Goal: Task Accomplishment & Management: Use online tool/utility

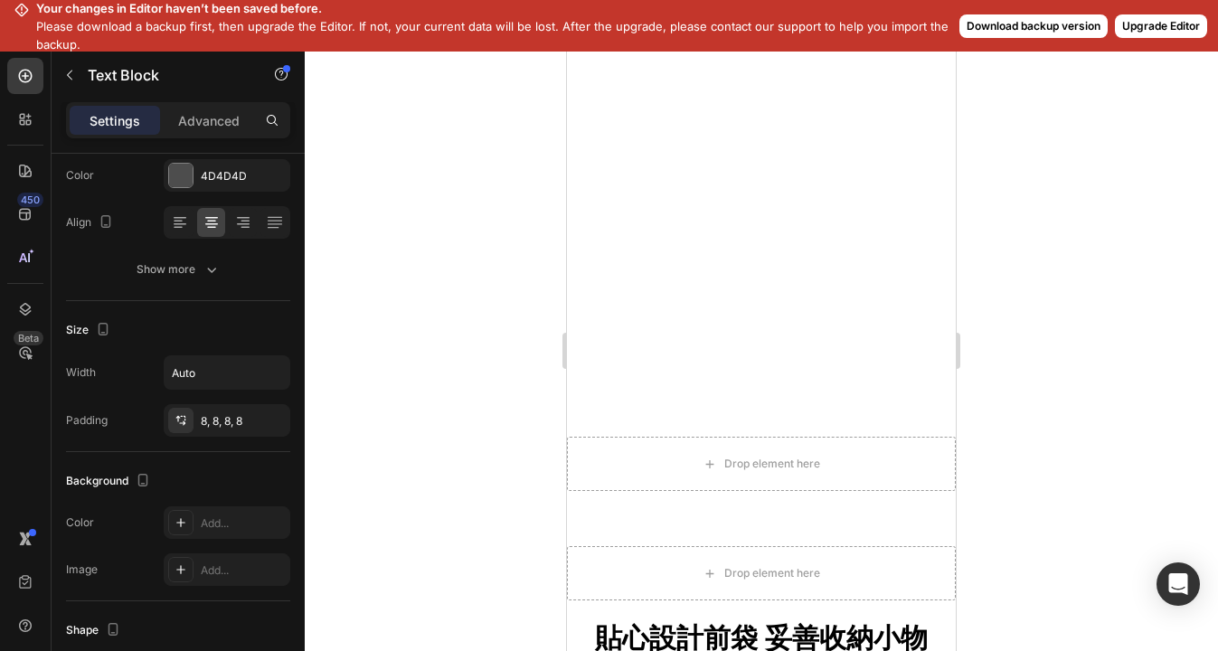
scroll to position [1903, 0]
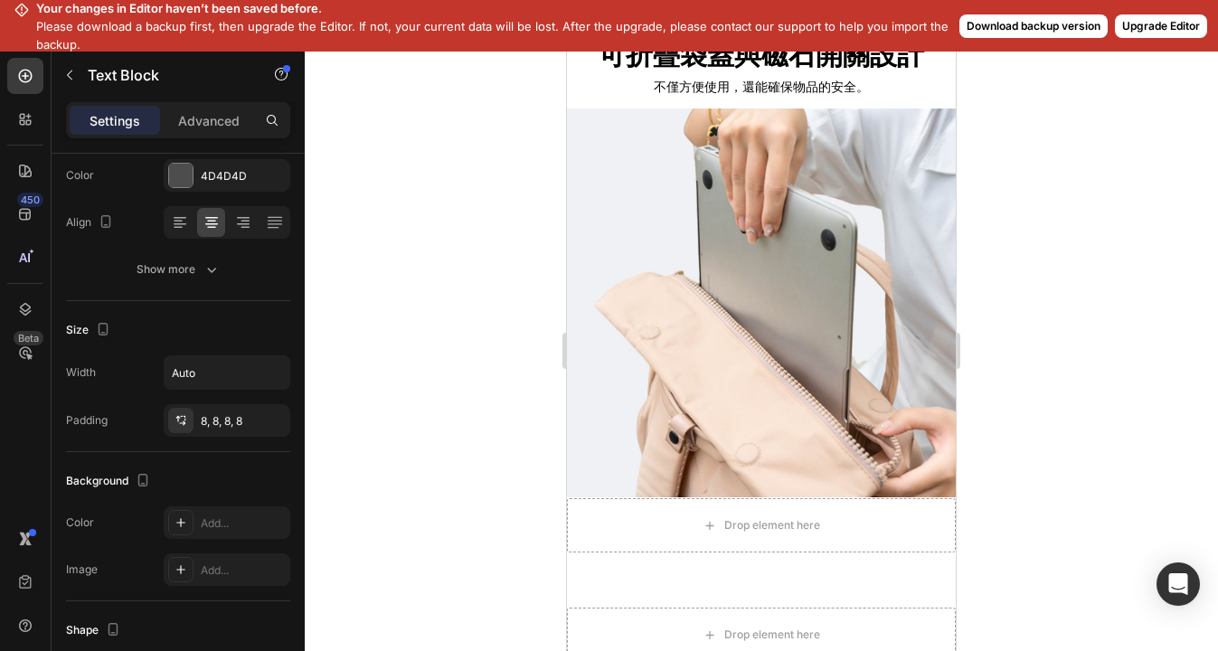
click at [1019, 24] on button "Download backup version" at bounding box center [1033, 26] width 148 height 24
click at [1128, 24] on button "Upgrade Editor" at bounding box center [1161, 26] width 92 height 24
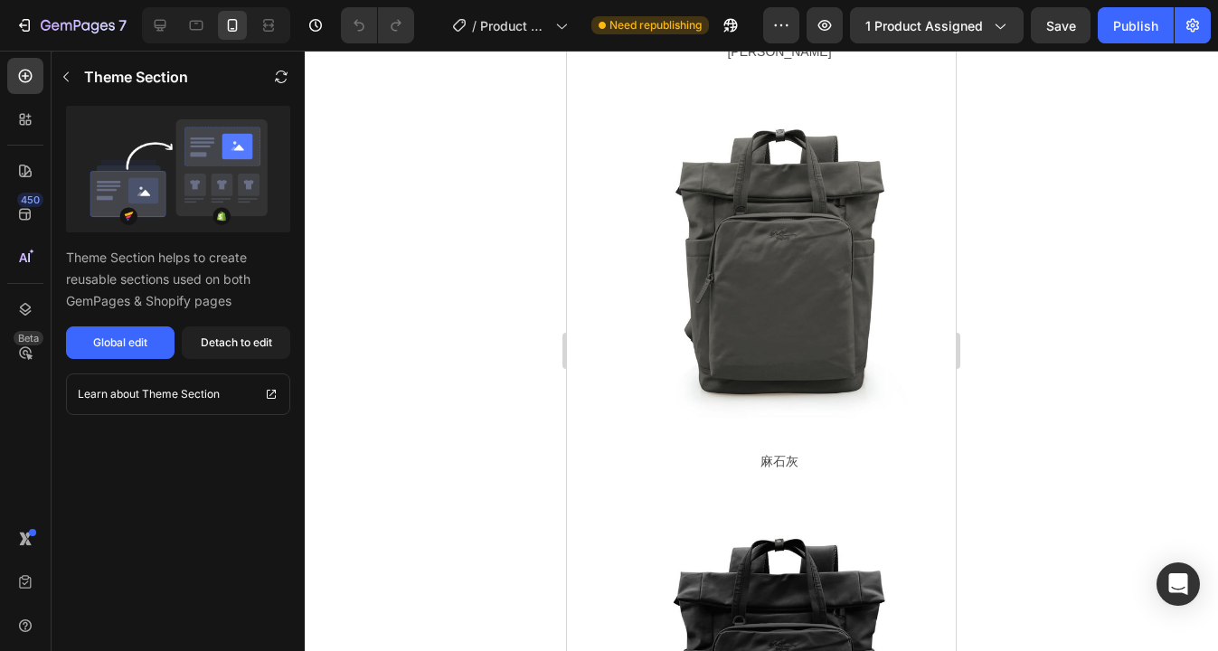
scroll to position [11887, 0]
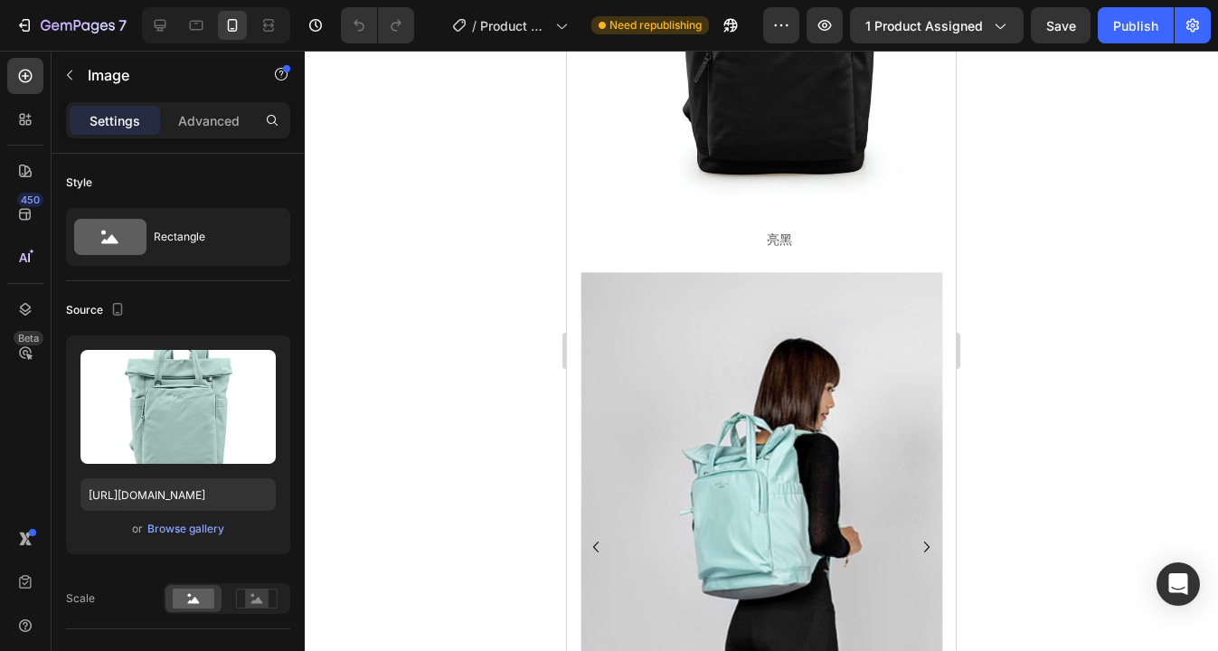
scroll to position [12165, 0]
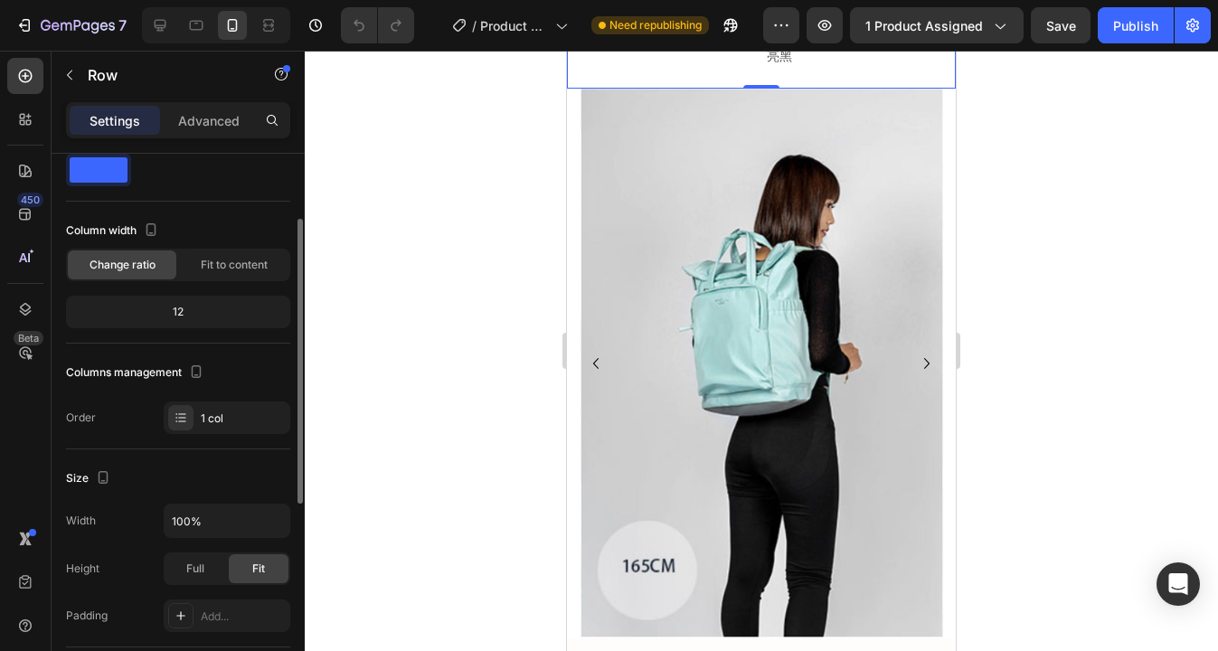
scroll to position [93, 0]
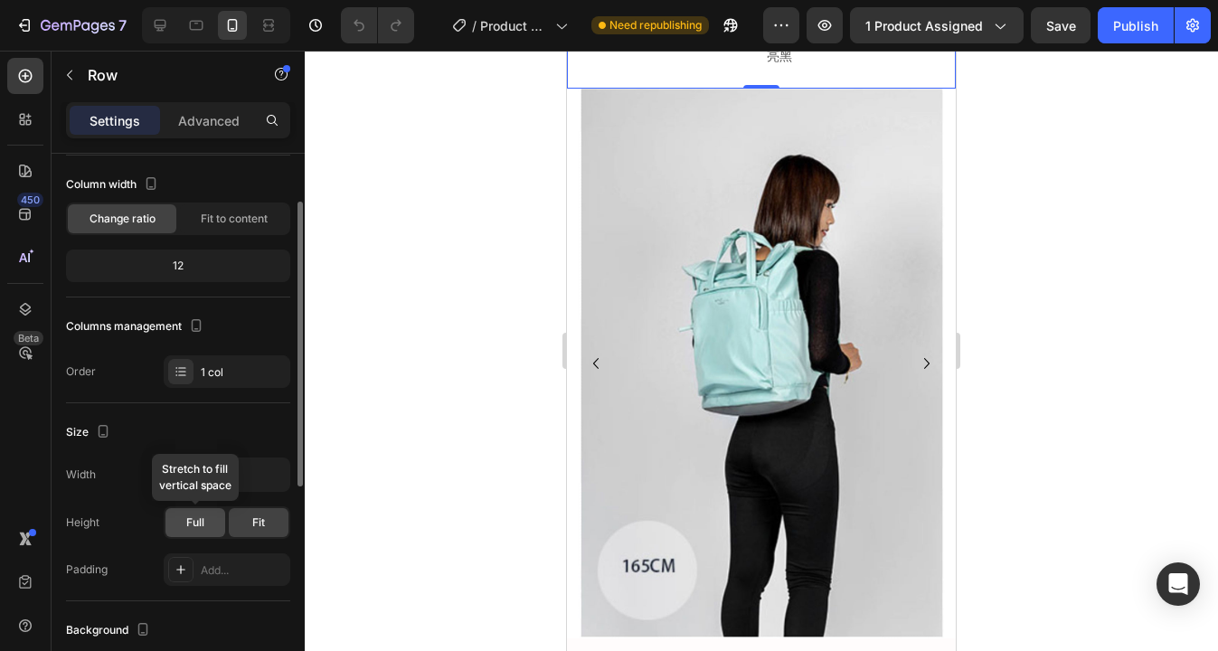
click at [204, 521] on div "Full" at bounding box center [195, 522] width 60 height 29
click at [238, 526] on div "Fit" at bounding box center [259, 522] width 60 height 29
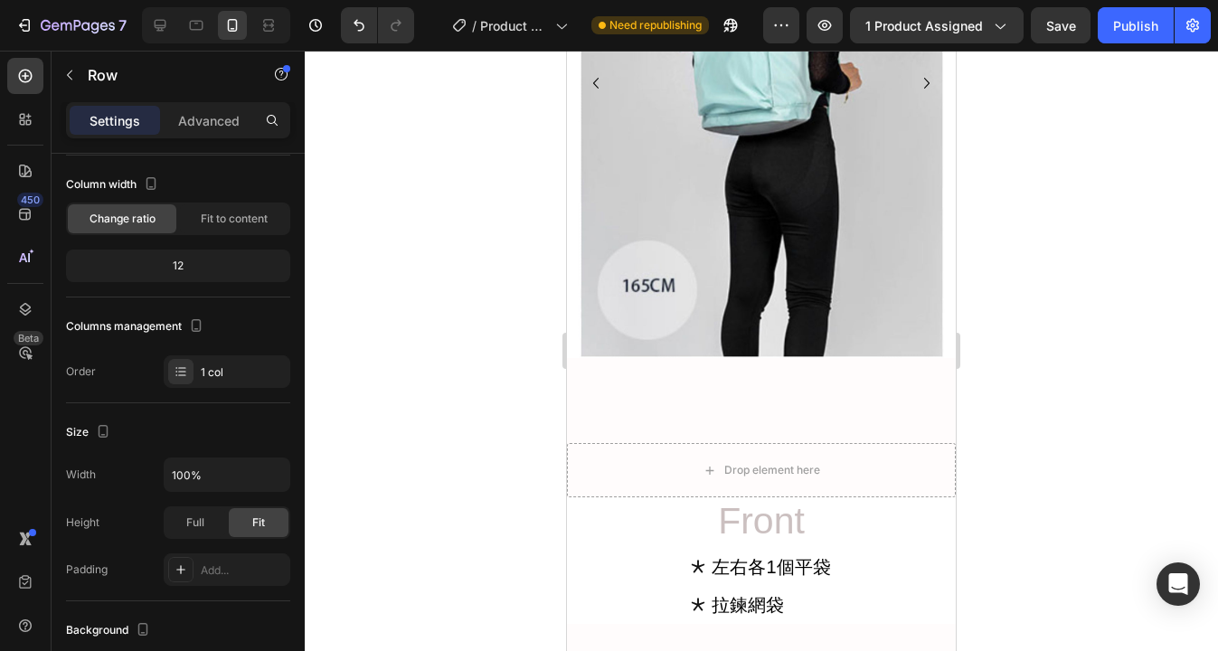
scroll to position [12785, 0]
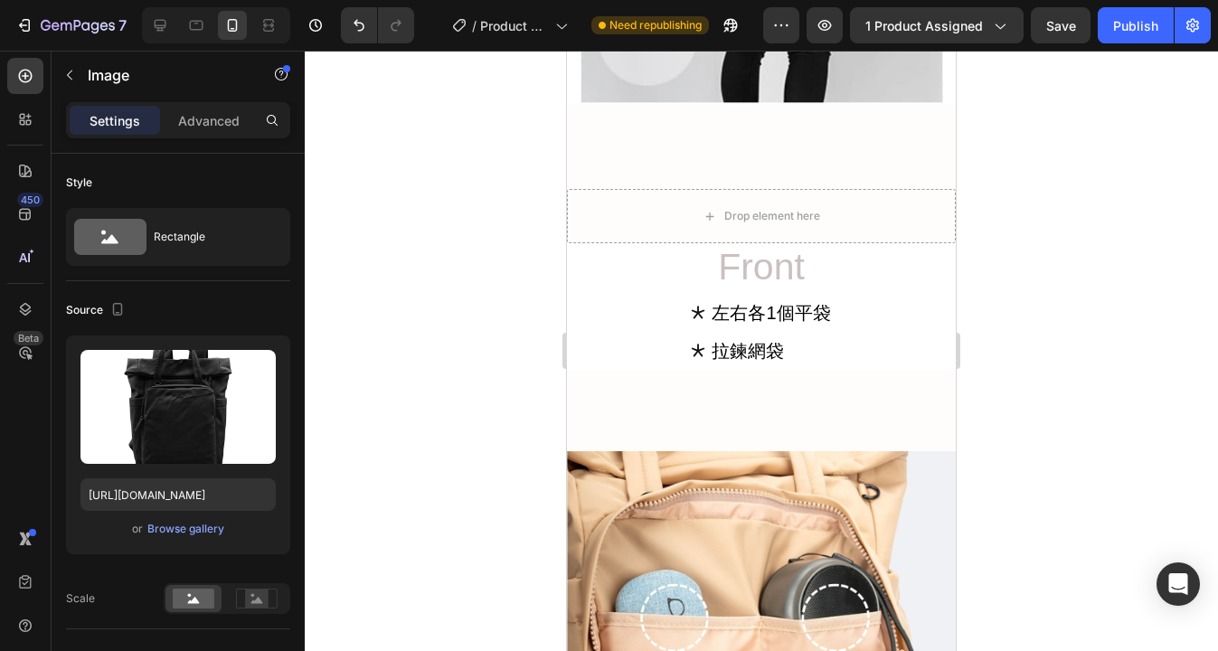
scroll to position [12893, 0]
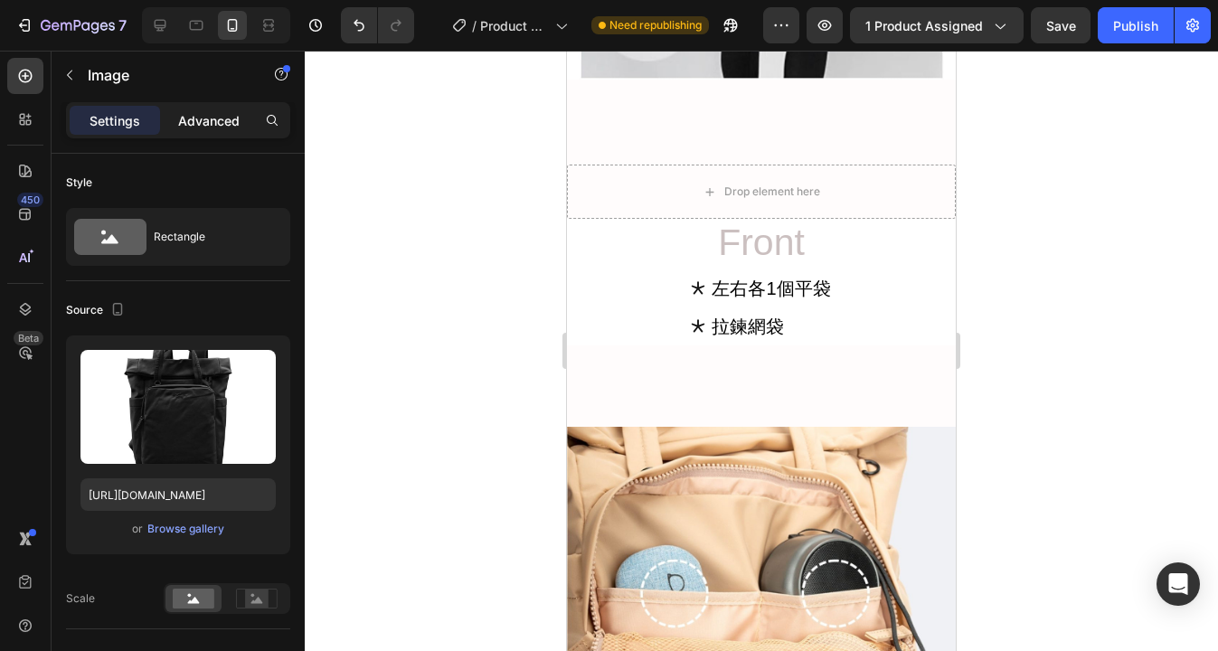
click at [215, 122] on p "Advanced" at bounding box center [208, 120] width 61 height 19
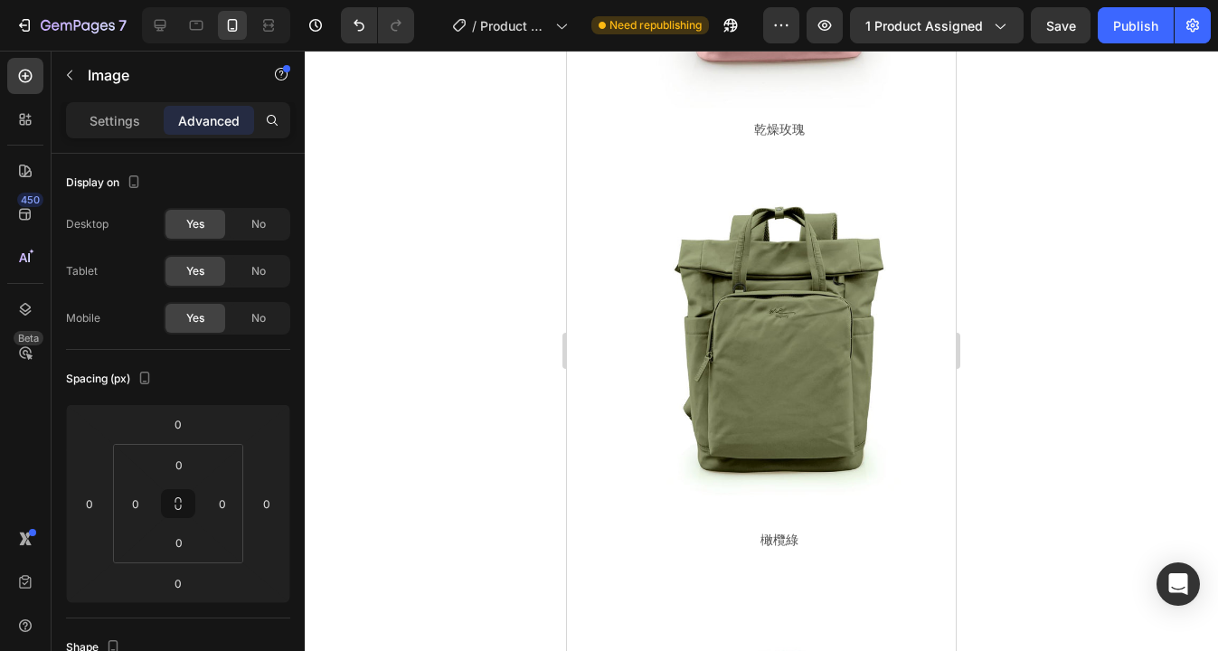
scroll to position [10687, 0]
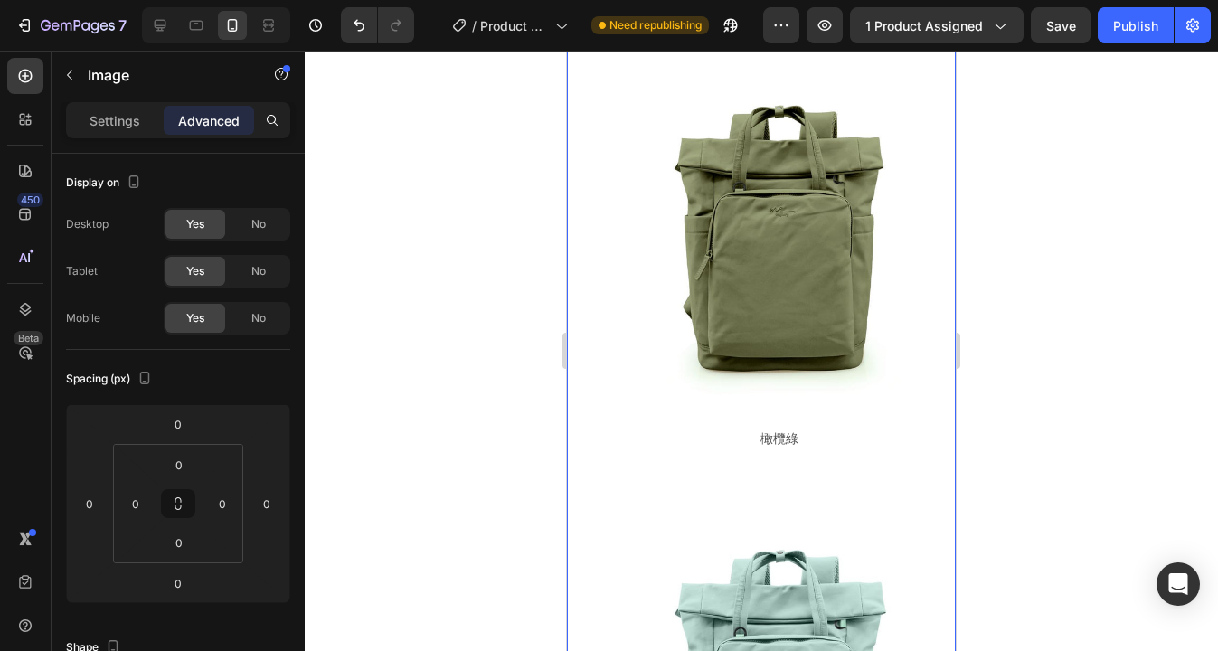
click at [582, 237] on div "Image 奶茶 Text Block Image 乾燥玫瑰 Text Block Image 橄欖綠 Text Block Row Row Image 彩貝…" at bounding box center [761, 387] width 389 height 2698
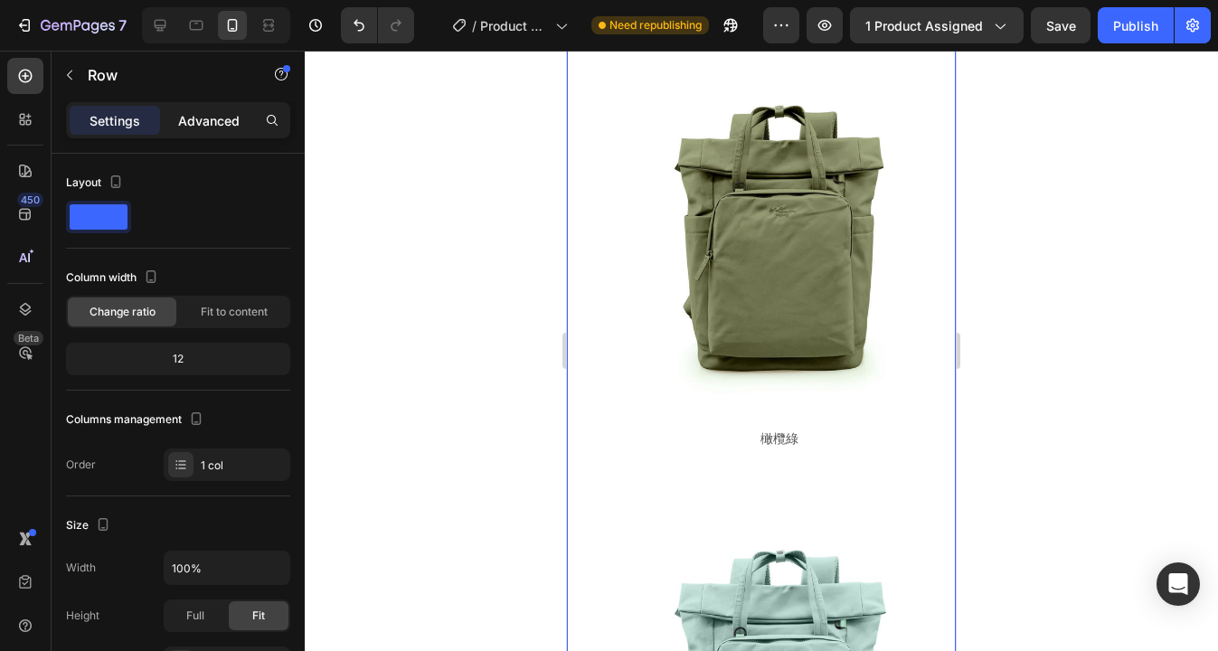
click at [199, 122] on p "Advanced" at bounding box center [208, 120] width 61 height 19
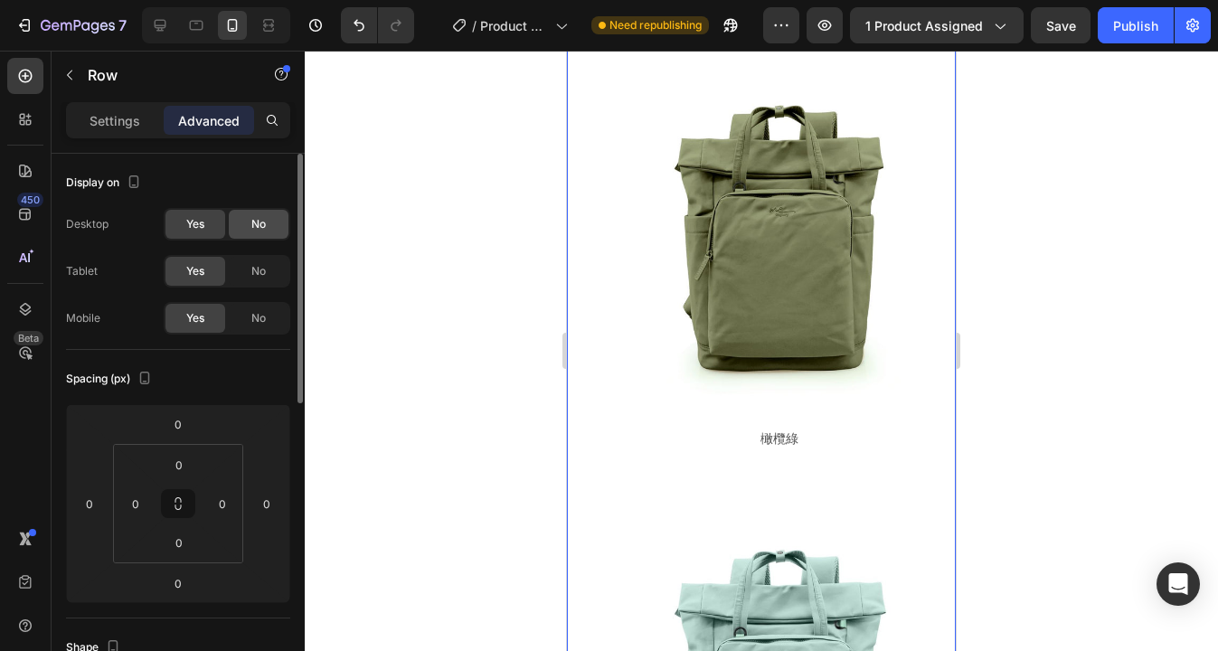
click at [265, 228] on span "No" at bounding box center [258, 224] width 14 height 16
click at [264, 268] on span "No" at bounding box center [258, 271] width 14 height 16
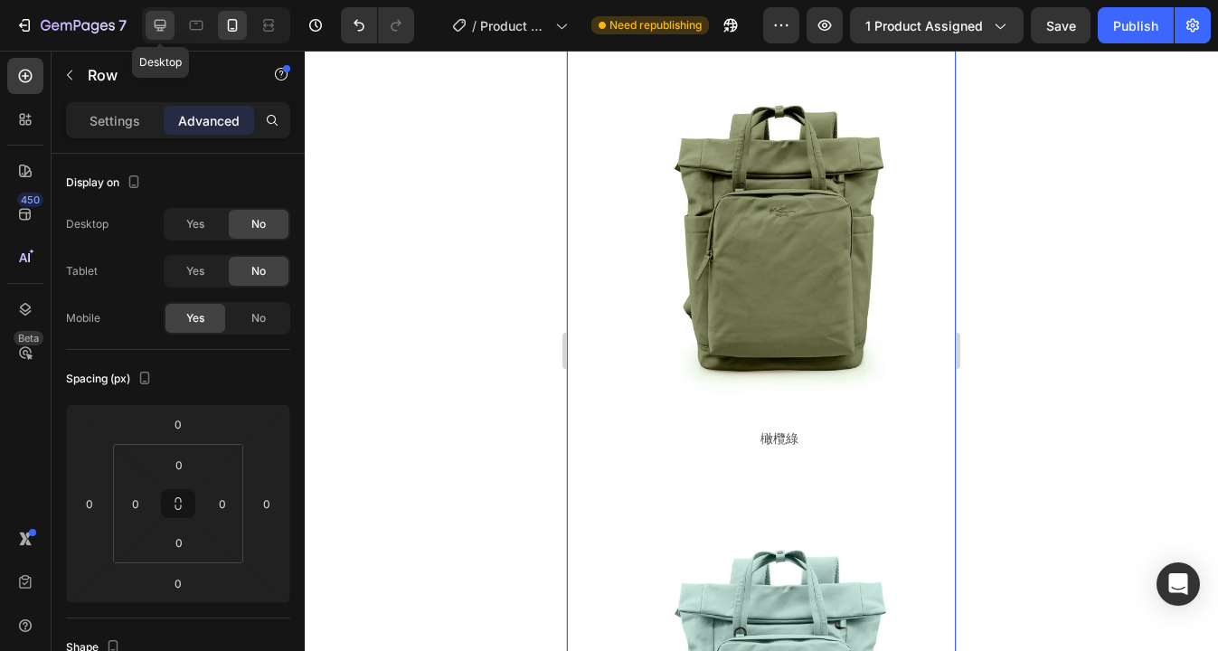
click at [157, 23] on icon at bounding box center [160, 25] width 18 height 18
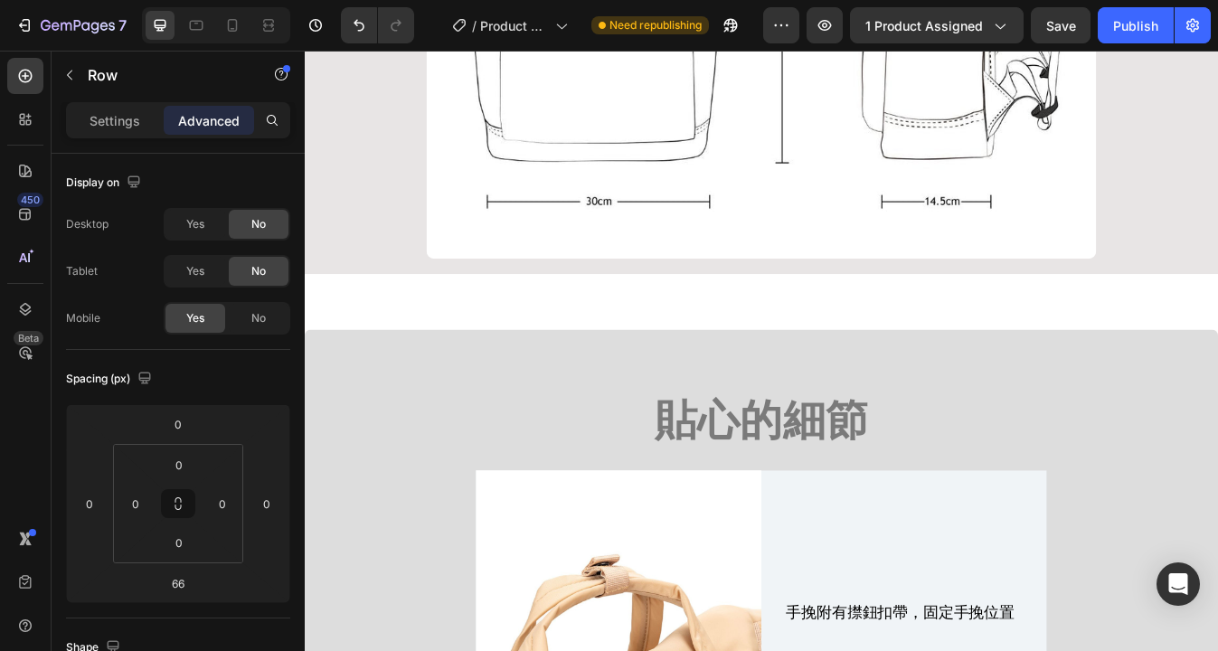
scroll to position [16164, 0]
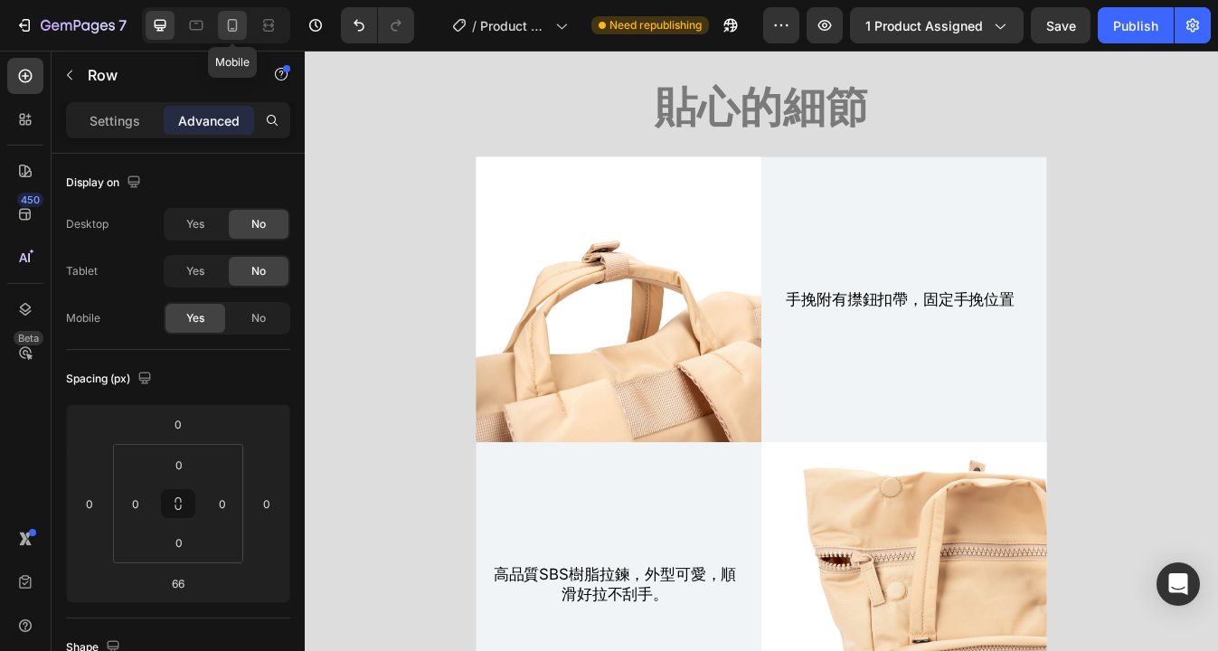
click at [235, 24] on icon at bounding box center [232, 25] width 18 height 18
type input "0"
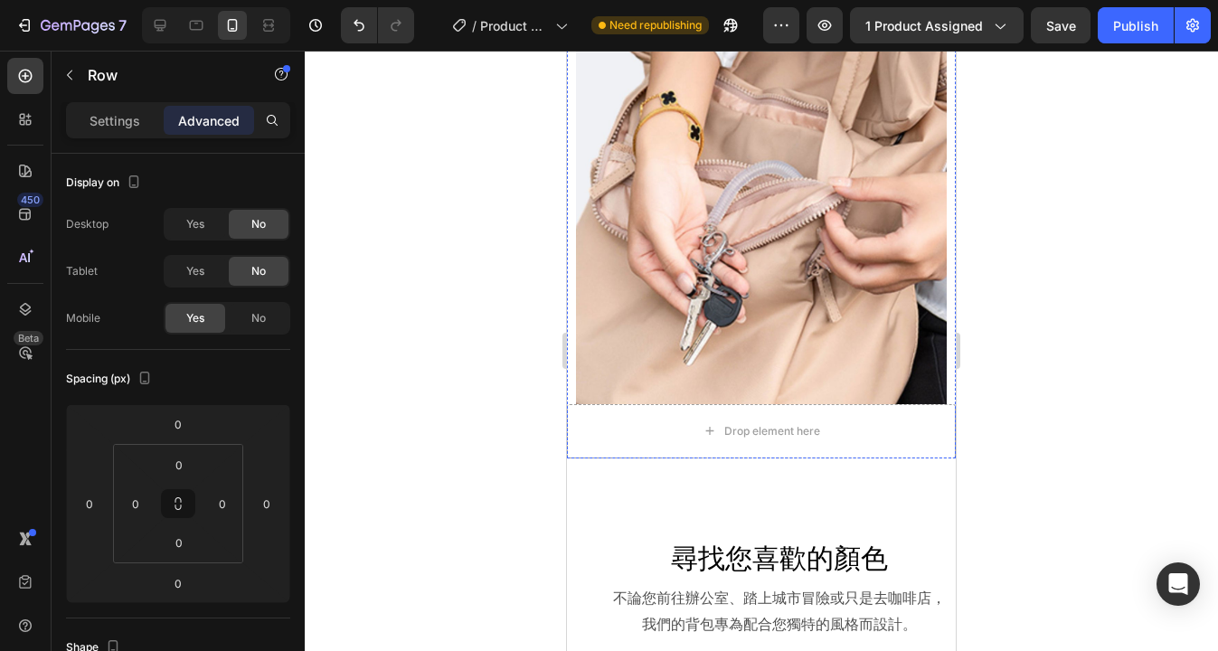
scroll to position [9760, 0]
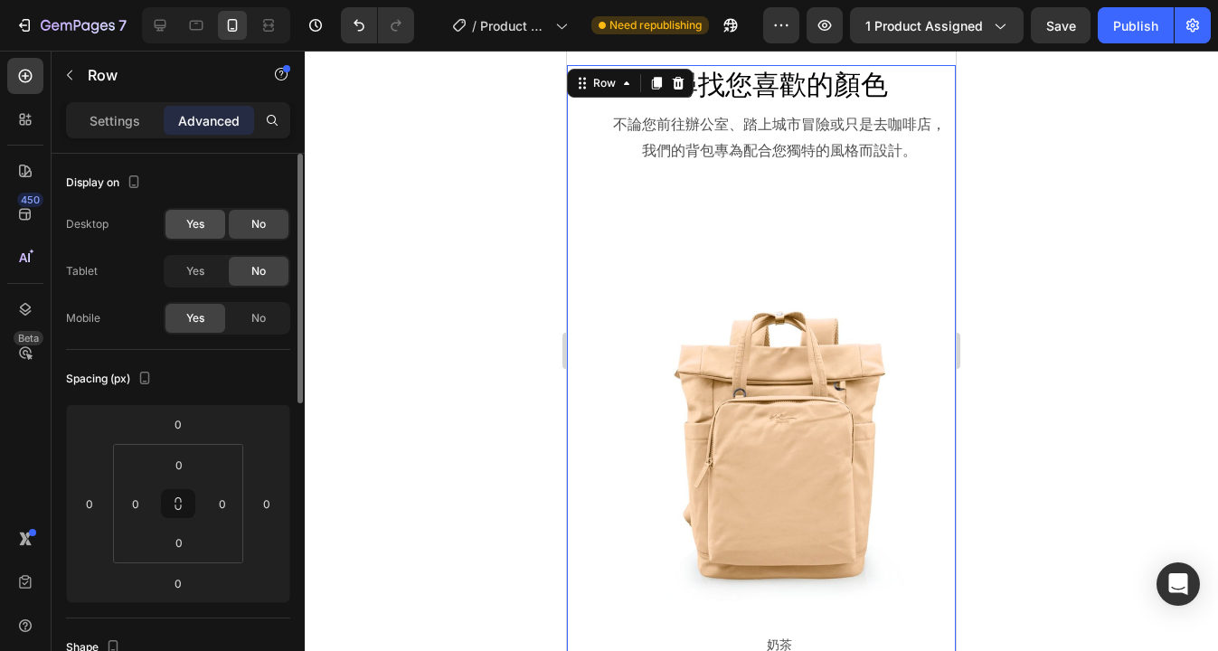
click at [202, 218] on span "Yes" at bounding box center [195, 224] width 18 height 16
click at [196, 268] on span "Yes" at bounding box center [195, 271] width 18 height 16
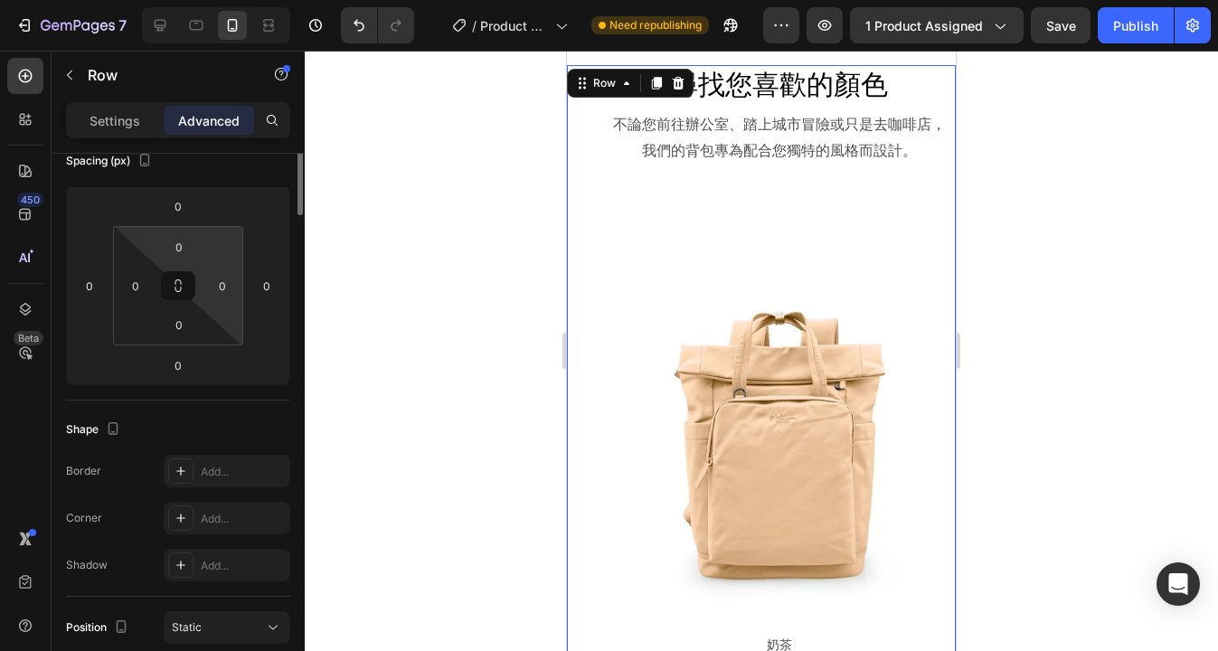
scroll to position [0, 0]
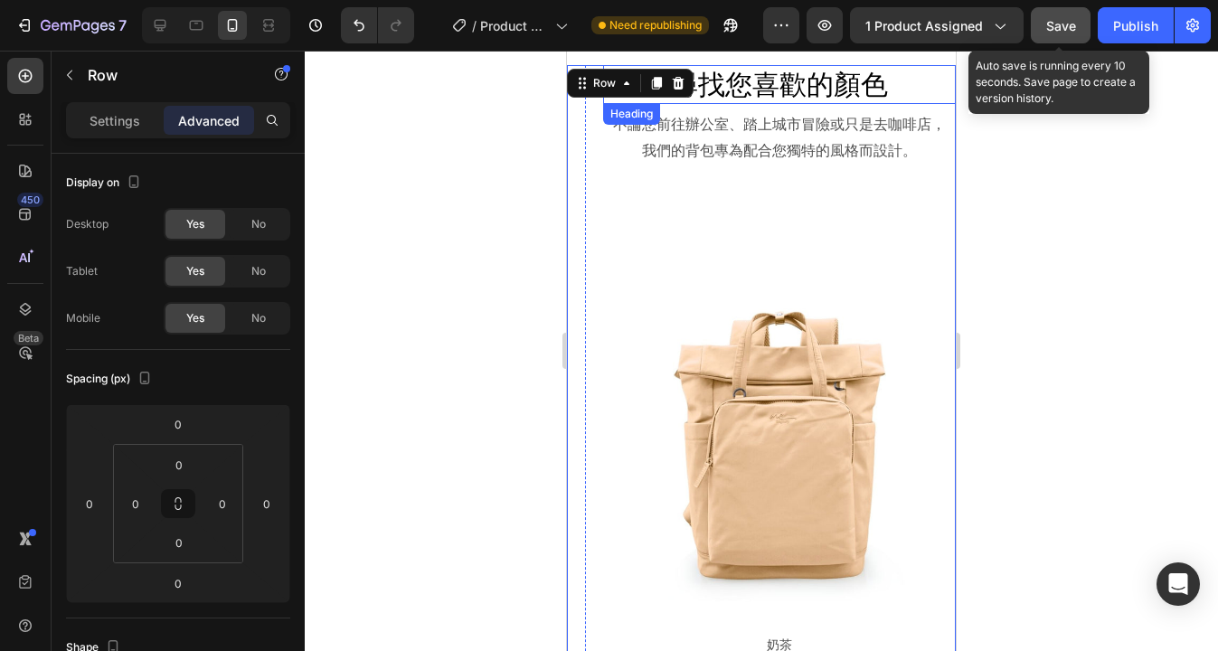
click at [1053, 31] on span "Save" at bounding box center [1061, 25] width 30 height 15
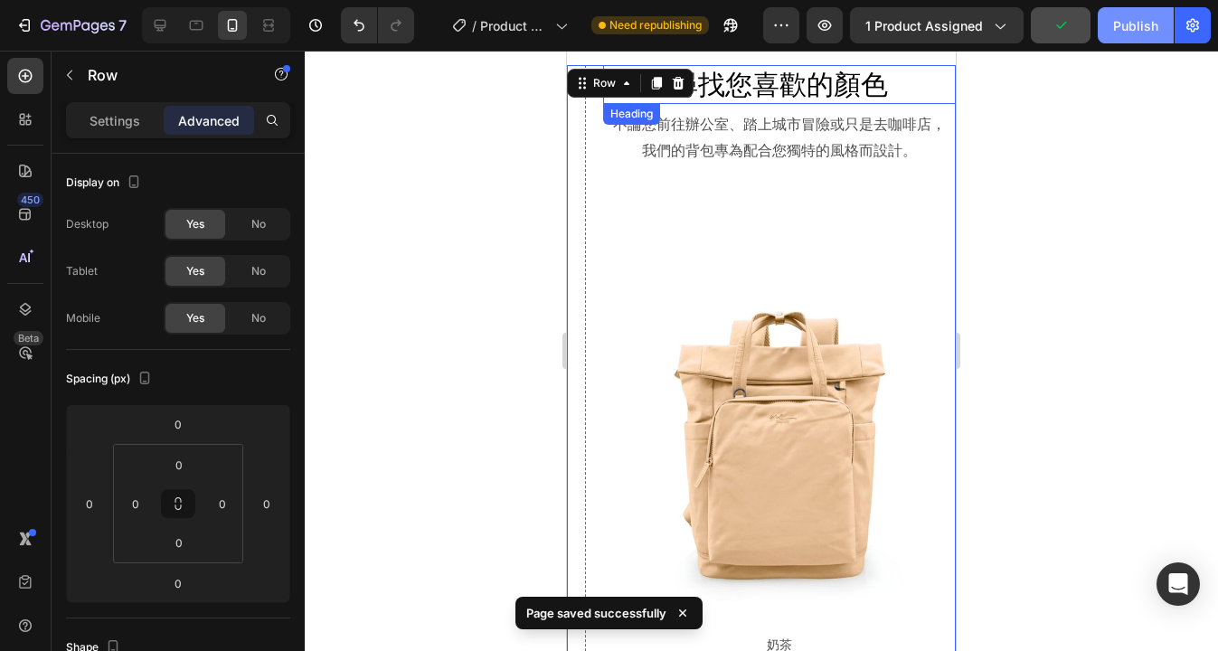
click at [1129, 29] on div "Publish" at bounding box center [1135, 25] width 45 height 19
